Goal: Transaction & Acquisition: Purchase product/service

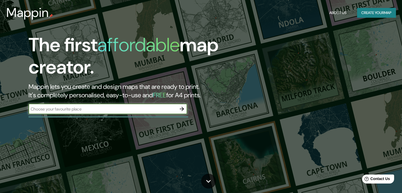
click at [384, 10] on button "Create your map" at bounding box center [376, 13] width 39 height 10
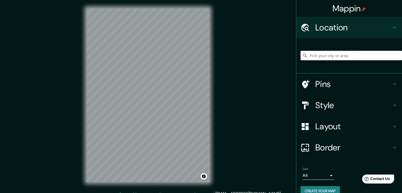
click at [359, 56] on input "Pick your city or area" at bounding box center [352, 56] width 102 height 10
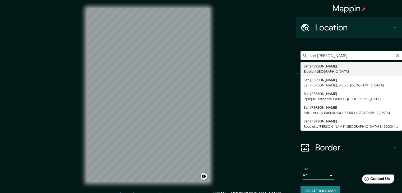
type input "San [PERSON_NAME], Biobío, [GEOGRAPHIC_DATA]"
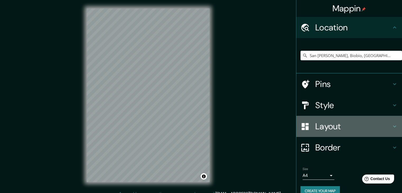
click at [357, 129] on h4 "Layout" at bounding box center [354, 126] width 76 height 11
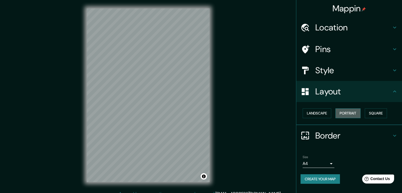
click at [343, 114] on button "Portrait" at bounding box center [348, 113] width 25 height 10
click at [328, 112] on button "Landscape" at bounding box center [317, 113] width 29 height 10
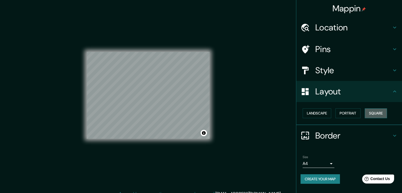
click at [376, 111] on button "Square" at bounding box center [376, 113] width 22 height 10
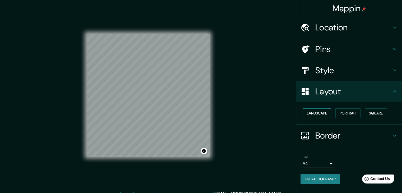
drag, startPoint x: 321, startPoint y: 119, endPoint x: 319, endPoint y: 108, distance: 10.4
click at [319, 108] on div "Landscape [GEOGRAPHIC_DATA]" at bounding box center [352, 113] width 102 height 14
click at [319, 108] on button "Landscape" at bounding box center [317, 113] width 29 height 10
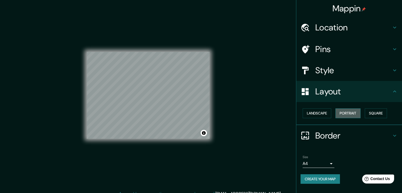
click at [342, 110] on button "Portrait" at bounding box center [348, 113] width 25 height 10
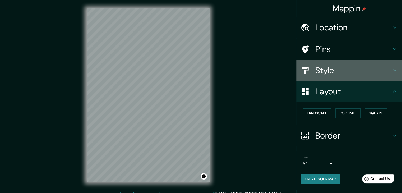
click at [331, 73] on h4 "Style" at bounding box center [354, 70] width 76 height 11
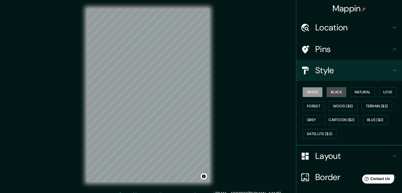
click at [333, 94] on button "Black" at bounding box center [337, 92] width 20 height 10
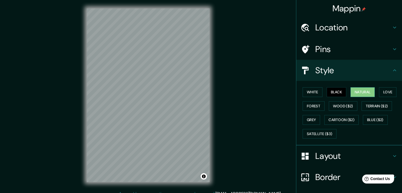
click at [364, 91] on button "Natural" at bounding box center [363, 92] width 24 height 10
click at [381, 92] on button "Love" at bounding box center [387, 92] width 17 height 10
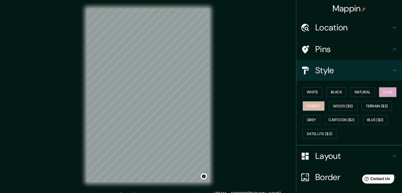
click at [314, 103] on button "Forest" at bounding box center [314, 106] width 22 height 10
click at [343, 107] on button "Wood ($2)" at bounding box center [343, 106] width 29 height 10
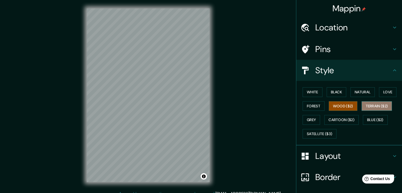
click at [363, 105] on button "Terrain ($2)" at bounding box center [377, 106] width 31 height 10
click at [307, 119] on button "Grey" at bounding box center [311, 120] width 17 height 10
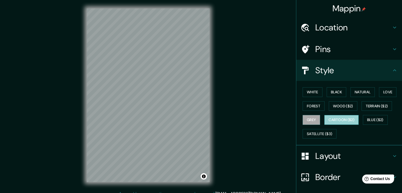
click at [332, 118] on button "Cartoon ($2)" at bounding box center [342, 120] width 34 height 10
click at [368, 119] on button "Blue ($2)" at bounding box center [375, 120] width 25 height 10
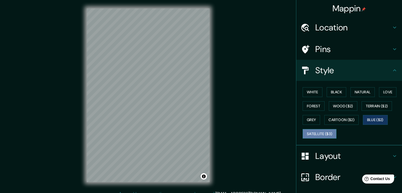
click at [330, 134] on button "Satellite ($3)" at bounding box center [320, 134] width 34 height 10
click at [339, 87] on button "Black" at bounding box center [337, 92] width 20 height 10
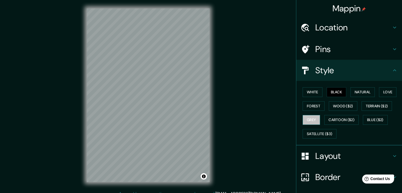
click at [307, 120] on button "Grey" at bounding box center [311, 120] width 17 height 10
